Goal: Information Seeking & Learning: Check status

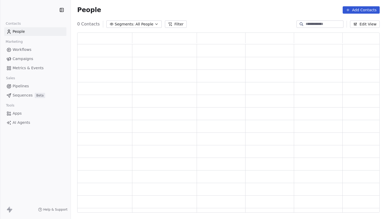
scroll to position [180, 302]
click at [33, 68] on span "Metrics & Events" at bounding box center [28, 68] width 31 height 6
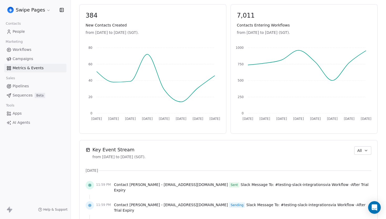
scroll to position [311, 0]
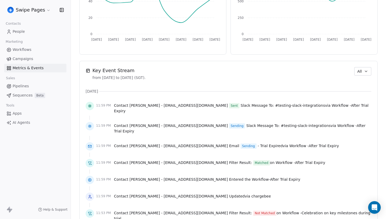
click at [361, 74] on button "All" at bounding box center [362, 71] width 17 height 8
click at [361, 93] on span "Workflow" at bounding box center [360, 92] width 17 height 6
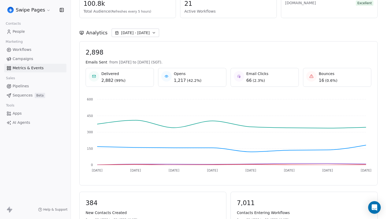
scroll to position [45, 0]
click at [147, 33] on button "[DATE] - [DATE]" at bounding box center [134, 32] width 47 height 8
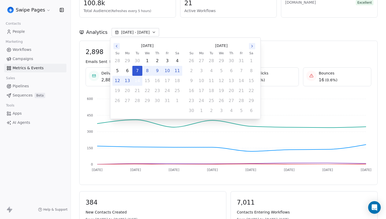
click at [141, 82] on button "14" at bounding box center [136, 80] width 9 height 9
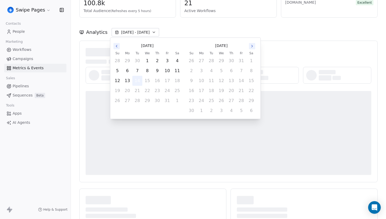
click at [141, 82] on button "14" at bounding box center [136, 80] width 9 height 9
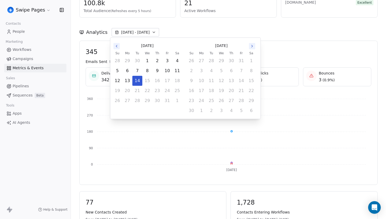
click at [298, 50] on span "345" at bounding box center [228, 52] width 285 height 8
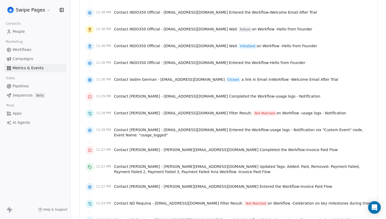
scroll to position [1102, 0]
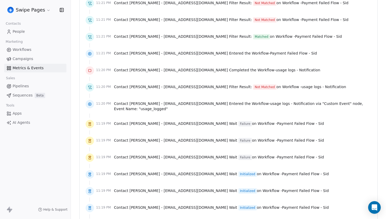
scroll to position [1548, 0]
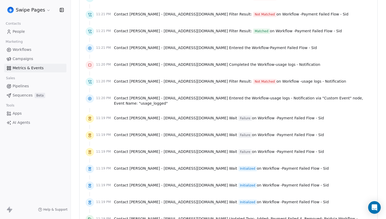
click at [238, 149] on span "Failure" at bounding box center [245, 151] width 14 height 5
click at [224, 146] on div "11:19 PM Contact [PERSON_NAME] - [PERSON_NAME][EMAIL_ADDRESS][DOMAIN_NAME] Wait…" at bounding box center [228, 152] width 285 height 12
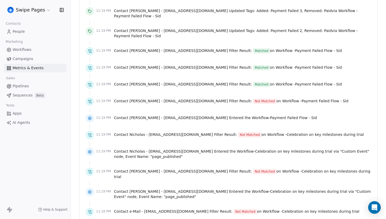
scroll to position [1855, 0]
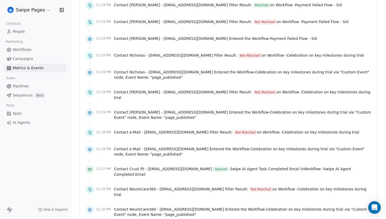
click at [230, 167] on span "Swipe AI Agent Task Completed Email" at bounding box center [265, 169] width 70 height 4
click at [205, 166] on div "Contact Crust fit - [EMAIL_ADDRESS][DOMAIN_NAME] Opened Swipe AI Agent Task Com…" at bounding box center [242, 171] width 257 height 11
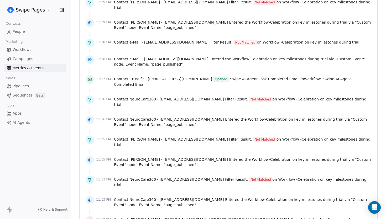
scroll to position [1973, 0]
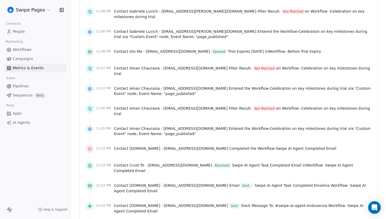
scroll to position [2425, 0]
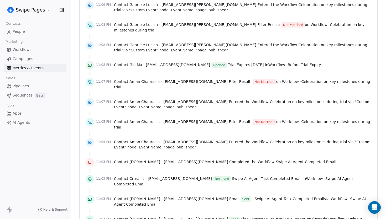
click at [212, 159] on span "Contact [DOMAIN_NAME] - [EMAIL_ADDRESS][DOMAIN_NAME] Completed the Workflow - S…" at bounding box center [225, 161] width 222 height 5
click at [220, 168] on div at bounding box center [228, 170] width 285 height 5
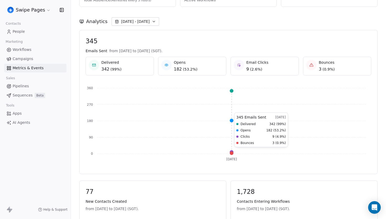
scroll to position [0, 0]
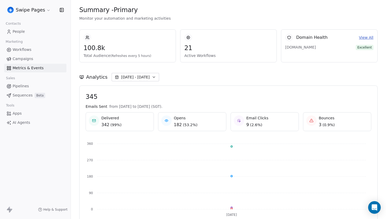
click at [28, 57] on span "Campaigns" at bounding box center [23, 59] width 20 height 6
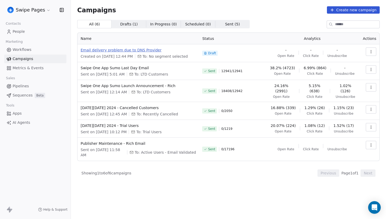
click at [140, 49] on span "Email delivery problem due to DNS Provider" at bounding box center [138, 49] width 115 height 5
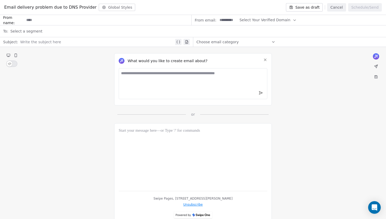
click at [339, 3] on button "Cancel" at bounding box center [336, 7] width 19 height 8
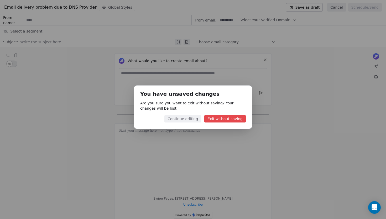
click at [216, 119] on button "Exit without saving" at bounding box center [224, 118] width 41 height 7
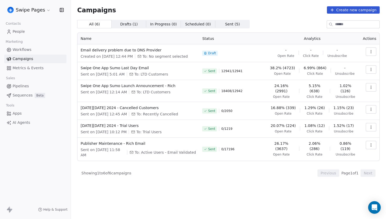
click at [33, 32] on link "People" at bounding box center [35, 31] width 62 height 9
